Goal: Task Accomplishment & Management: Complete application form

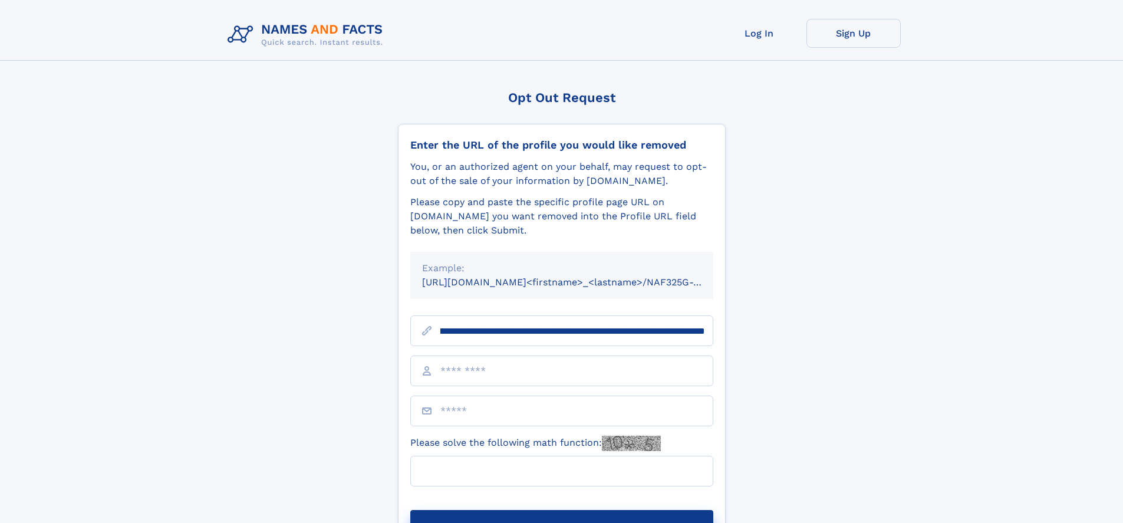
scroll to position [0, 131]
type input "**********"
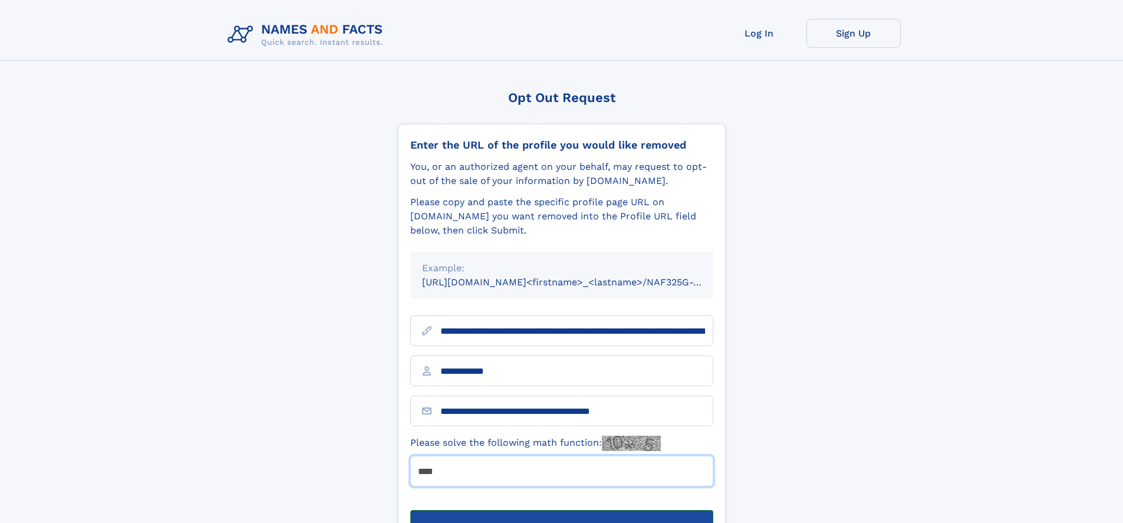
type input "****"
click at [561, 510] on button "Submit Opt Out Request" at bounding box center [561, 529] width 303 height 38
